Goal: Information Seeking & Learning: Understand process/instructions

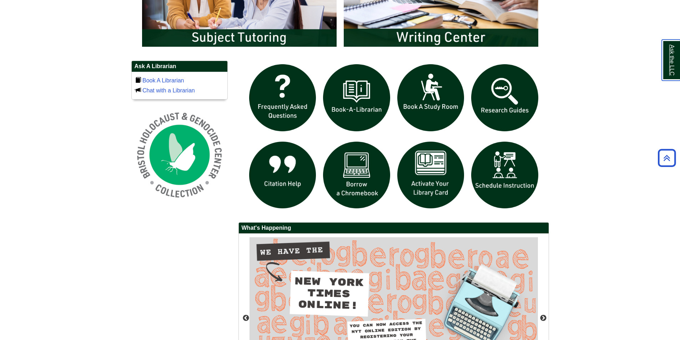
scroll to position [464, 0]
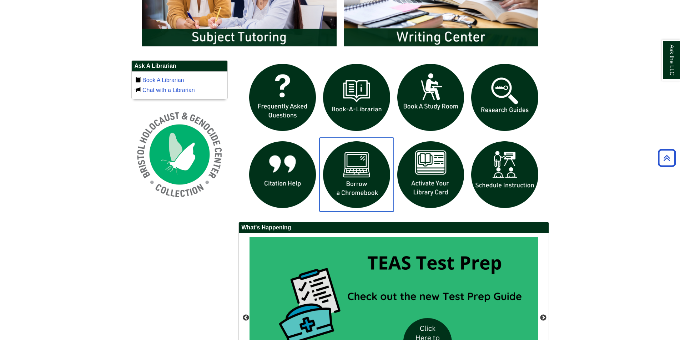
click at [370, 181] on img "slideshow" at bounding box center [356, 175] width 74 height 74
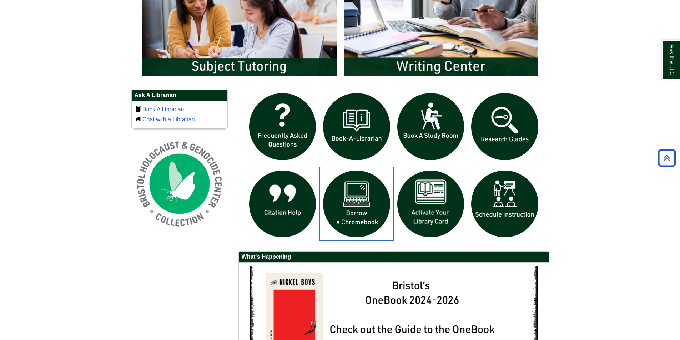
scroll to position [429, 0]
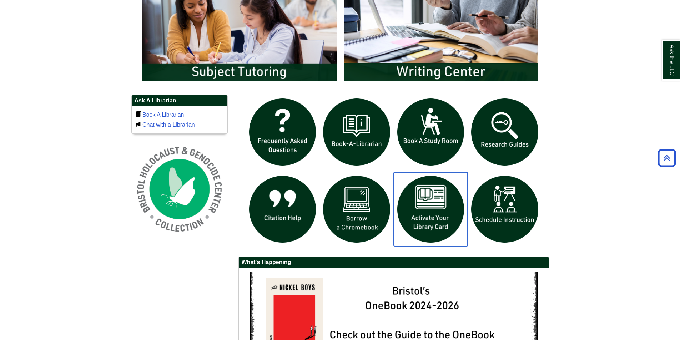
click at [443, 224] on img "slideshow" at bounding box center [431, 209] width 74 height 74
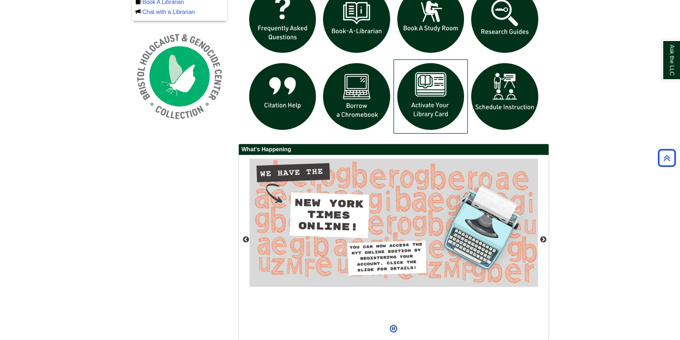
scroll to position [394, 0]
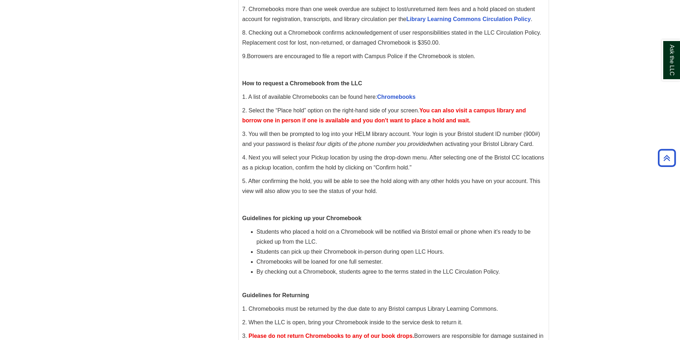
scroll to position [285, 0]
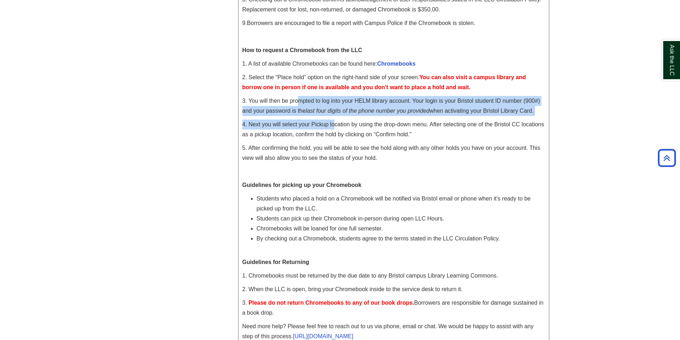
drag, startPoint x: 299, startPoint y: 99, endPoint x: 334, endPoint y: 120, distance: 40.8
click at [334, 120] on div "Bristol LLC Chromebook General Guidelines and Use 1. Bristol current full- and …" at bounding box center [393, 100] width 303 height 489
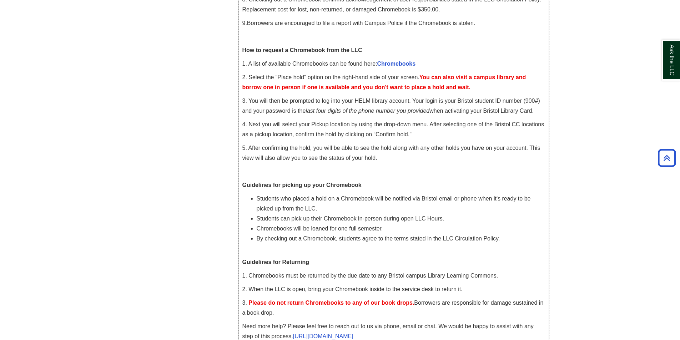
click at [437, 132] on p "4. Next you will select your Pickup location by using the drop-down menu. After…" at bounding box center [393, 130] width 303 height 20
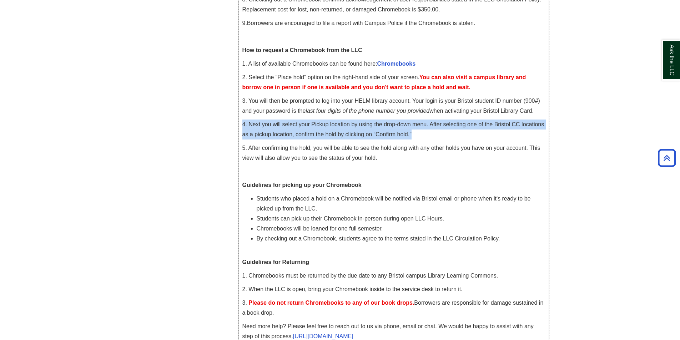
drag, startPoint x: 412, startPoint y: 135, endPoint x: 243, endPoint y: 125, distance: 169.1
click at [243, 125] on p "4. Next you will select your Pickup location by using the drop-down menu. After…" at bounding box center [393, 130] width 303 height 20
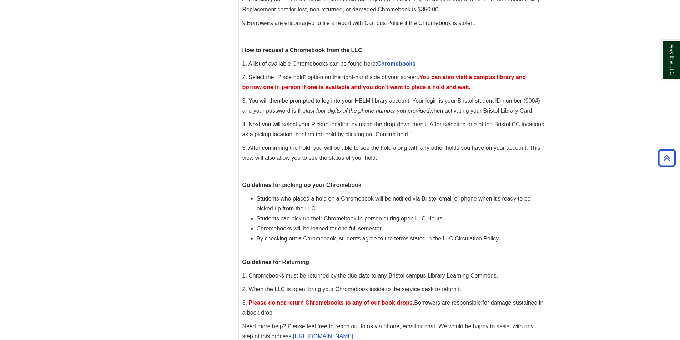
click at [501, 177] on div "Bristol LLC Chromebook General Guidelines and Use 1. Bristol current full- and …" at bounding box center [393, 100] width 303 height 489
